Goal: Transaction & Acquisition: Purchase product/service

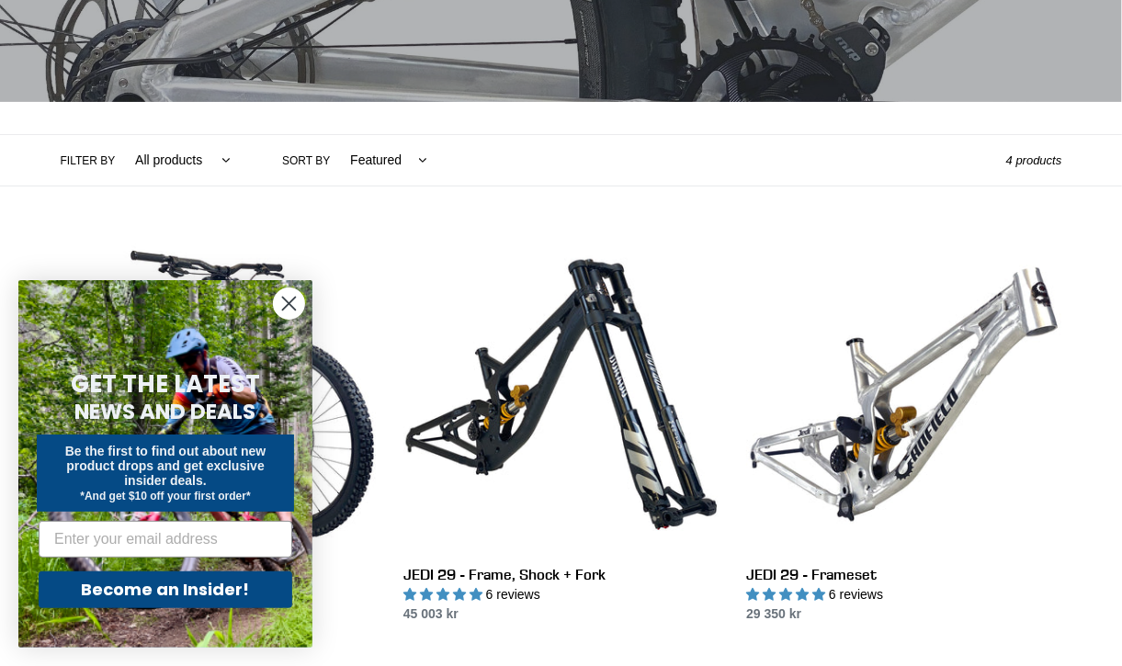
scroll to position [320, 0]
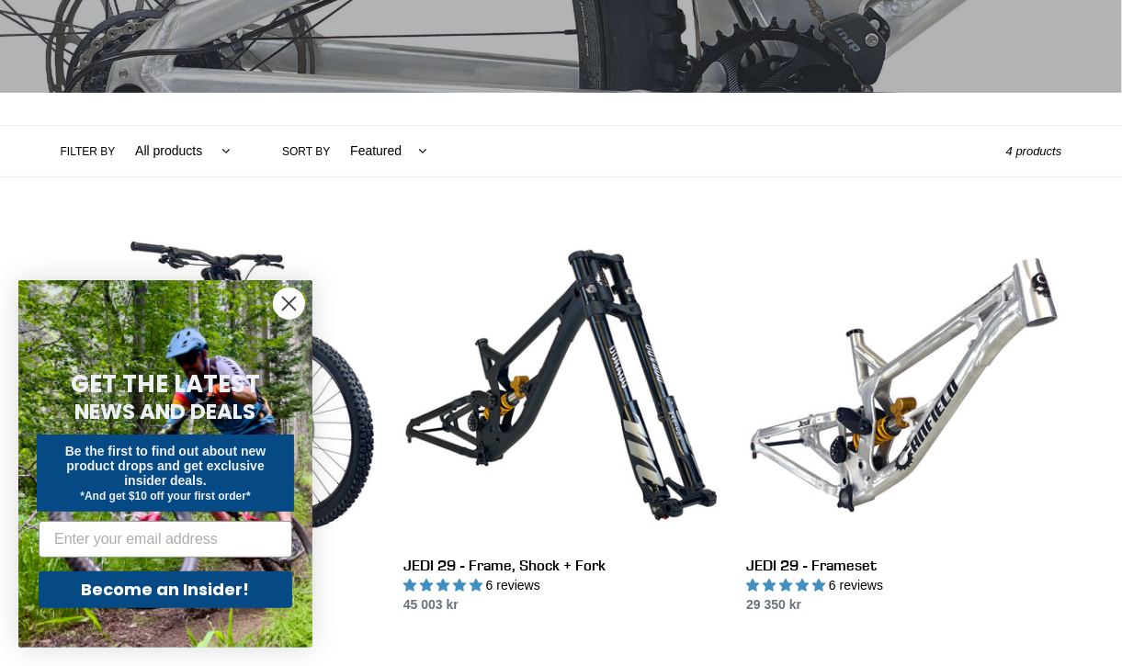
click at [288, 305] on icon "Close dialog" at bounding box center [289, 304] width 13 height 13
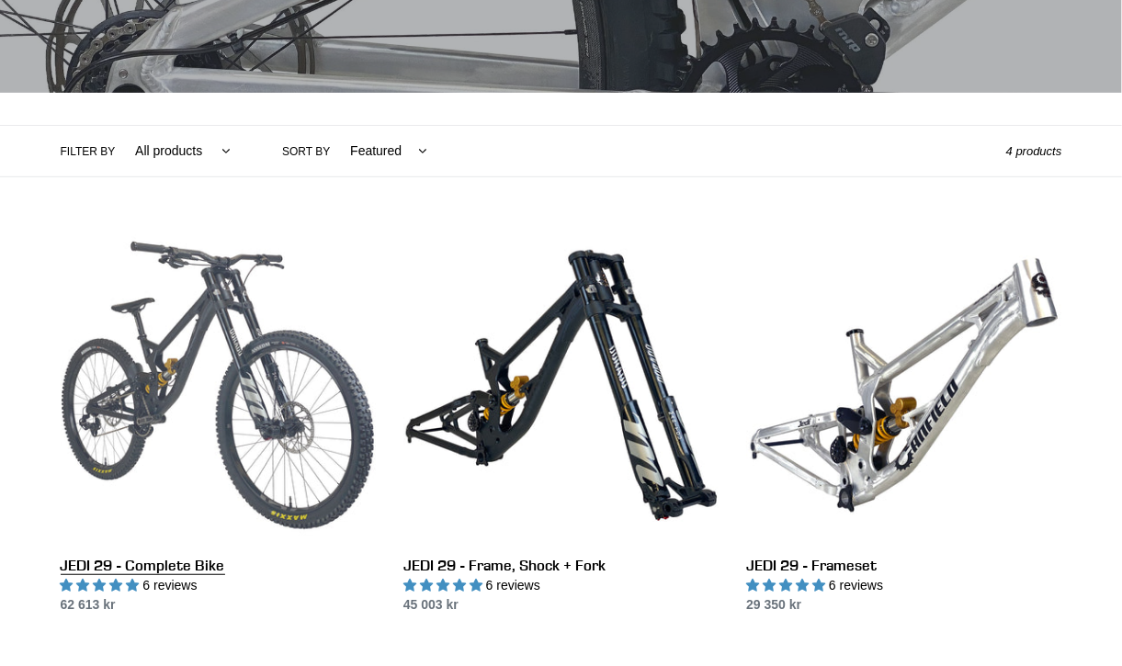
click at [278, 342] on link "JEDI 29 - Complete Bike" at bounding box center [218, 421] width 315 height 387
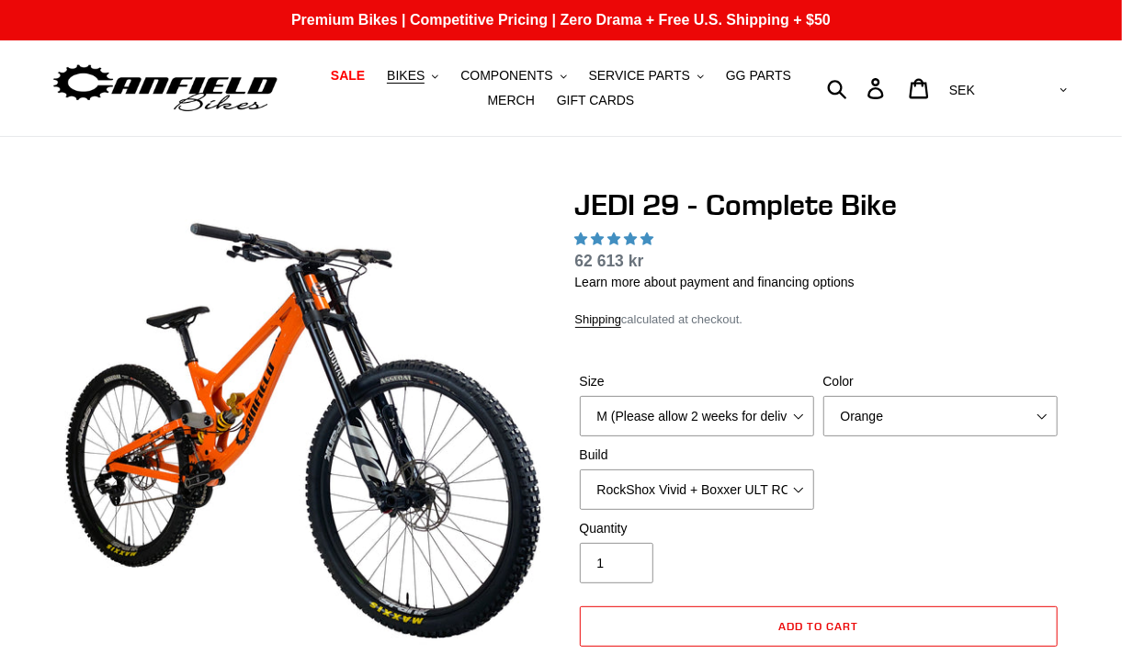
select select "highest-rating"
click at [630, 408] on select "M (Please allow 2 weeks for delivery) L (Please allow 2 weeks for delivery) XL …" at bounding box center [697, 416] width 234 height 40
select select "L (Please allow 2 weeks for delivery)"
click at [580, 396] on select "M (Please allow 2 weeks for delivery) L (Please allow 2 weeks for delivery) XL …" at bounding box center [697, 416] width 234 height 40
click at [896, 423] on select "Orange Stealth Black Raw" at bounding box center [940, 416] width 234 height 40
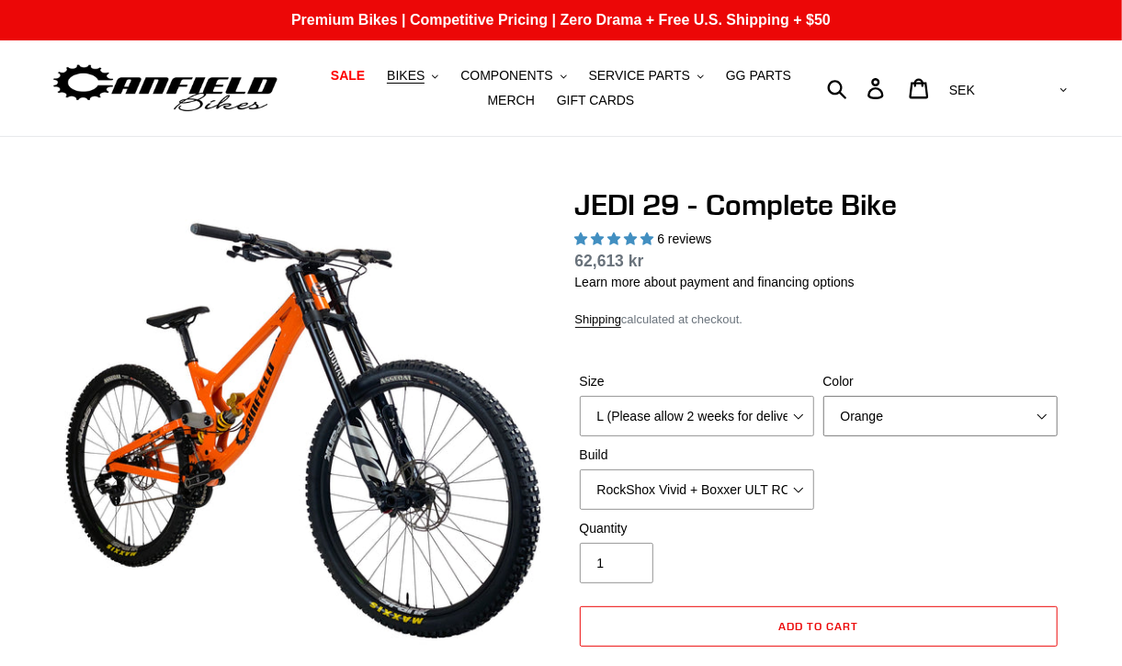
select select "Stealth Black"
click at [823, 396] on select "Orange Stealth Black Raw" at bounding box center [940, 416] width 234 height 40
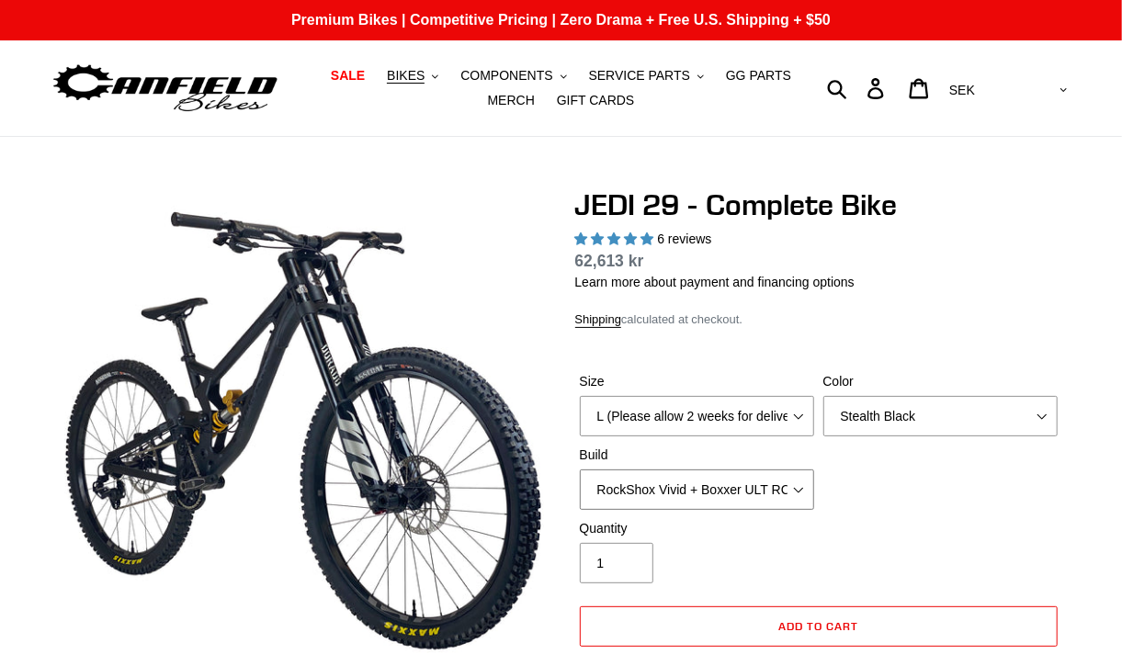
click at [745, 487] on select "RockShox Vivid + Boxxer ULT RC2 C3 200 + SRAM XO RockShox Vivid + Boxxer ULT RC…" at bounding box center [697, 489] width 234 height 40
select select "EXT [PERSON_NAME] V3 + EXT Vaia 200 + SRAM XO"
click at [580, 469] on select "RockShox Vivid + Boxxer ULT RC2 C3 200 + SRAM XO RockShox Vivid + Boxxer ULT RC…" at bounding box center [697, 489] width 234 height 40
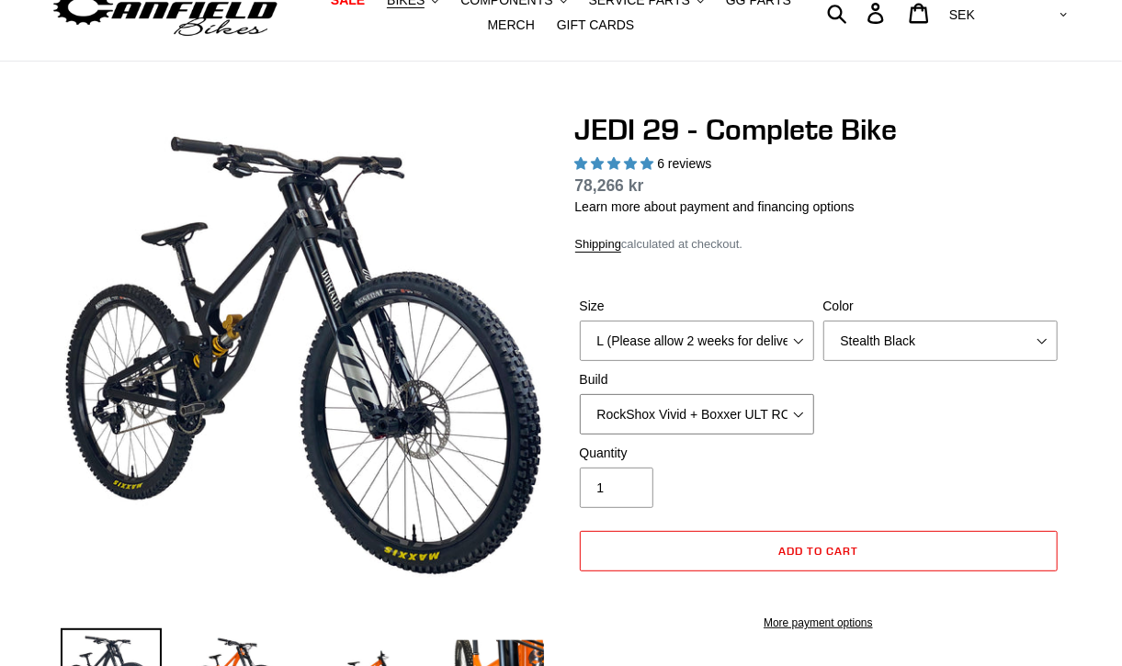
scroll to position [128, 0]
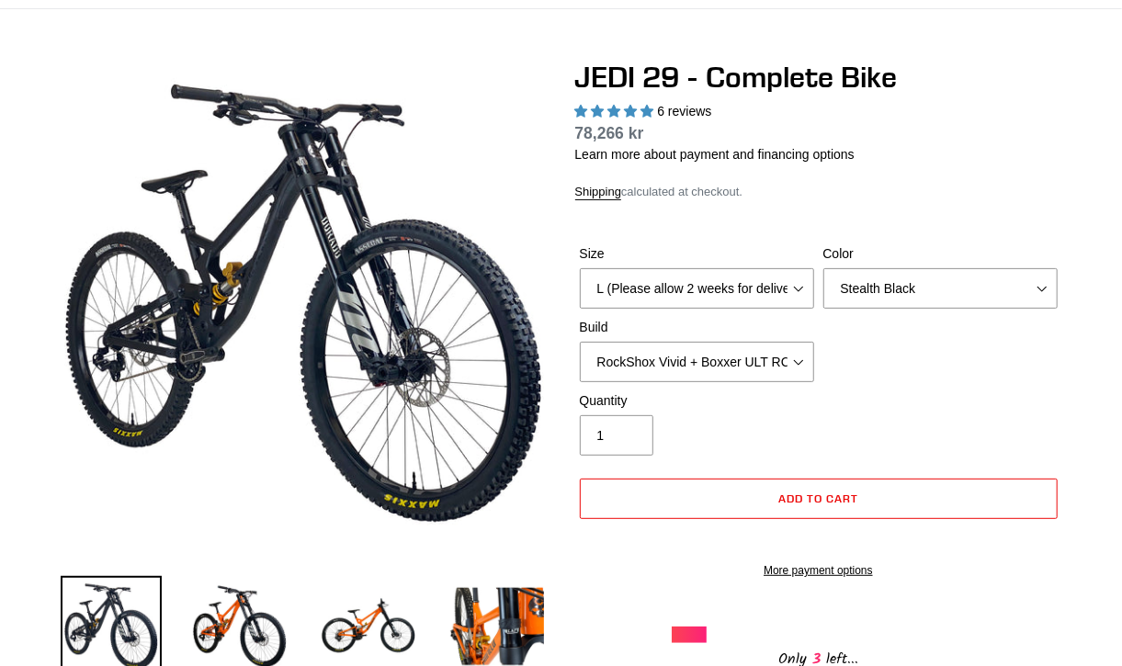
click at [867, 311] on div "Size M (Please allow 2 weeks for delivery) L (Please allow 2 weeks for delivery…" at bounding box center [818, 317] width 487 height 147
click at [871, 303] on select "Orange Stealth Black Raw" at bounding box center [940, 288] width 234 height 40
click at [895, 277] on select "Orange Stealth Black Raw" at bounding box center [940, 288] width 234 height 40
click at [660, 357] on select "RockShox Vivid + Boxxer ULT RC2 C3 200 + SRAM XO RockShox Vivid + Boxxer ULT RC…" at bounding box center [697, 362] width 234 height 40
click at [580, 342] on select "RockShox Vivid + Boxxer ULT RC2 C3 200 + SRAM XO RockShox Vivid + Boxxer ULT RC…" at bounding box center [697, 362] width 234 height 40
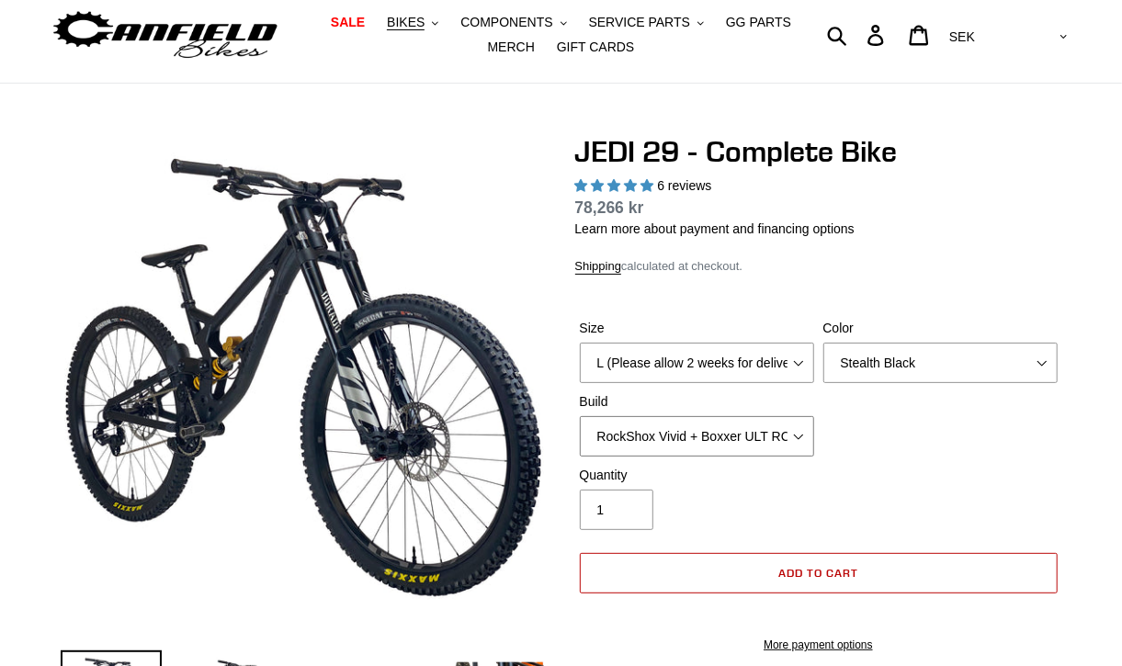
scroll to position [55, 0]
